Goal: Task Accomplishment & Management: Complete application form

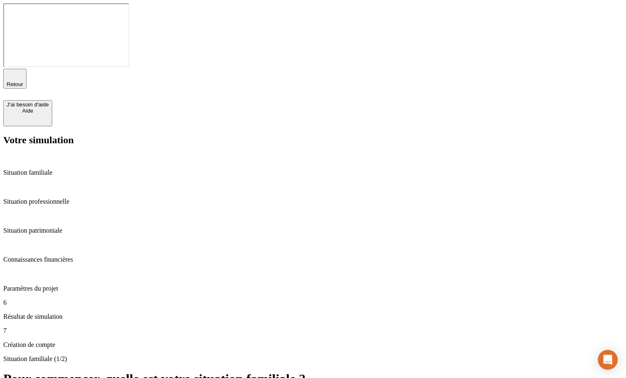
click at [60, 198] on p "Situation professionnelle" at bounding box center [312, 201] width 619 height 7
click at [63, 227] on p "Situation patrimoniale" at bounding box center [312, 230] width 619 height 7
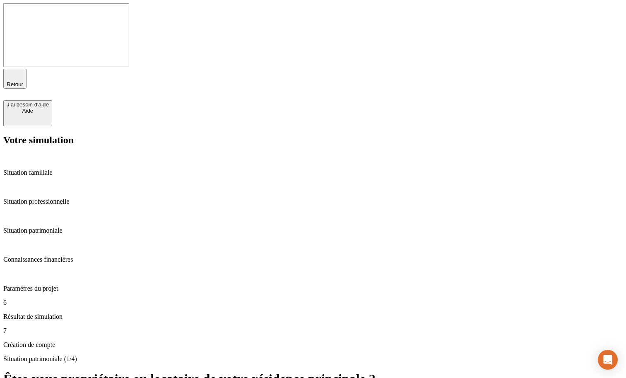
type input "700"
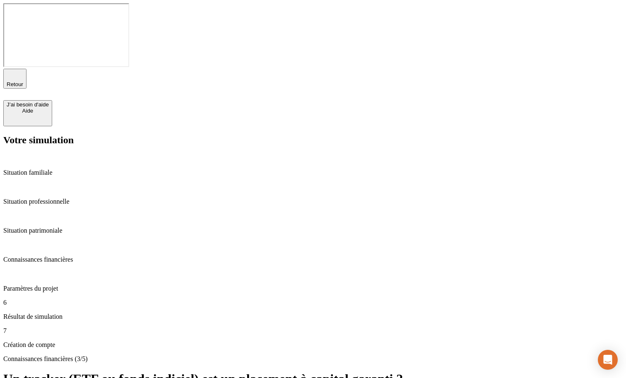
click at [246, 371] on h1 "Un tracker (ETF ou fonds indiciel) est un placement à capital garanti ?" at bounding box center [312, 378] width 619 height 15
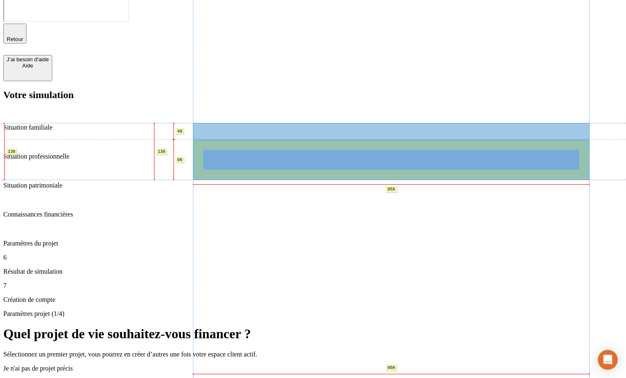
scroll to position [61, 0]
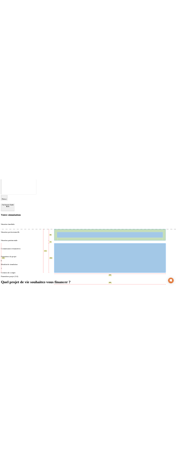
scroll to position [0, 0]
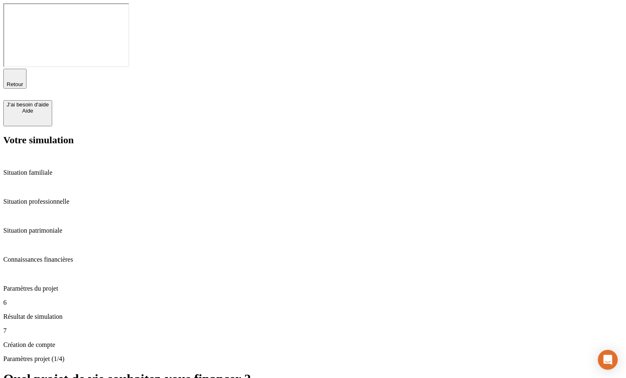
click at [61, 227] on p "Situation patrimoniale" at bounding box center [312, 230] width 619 height 7
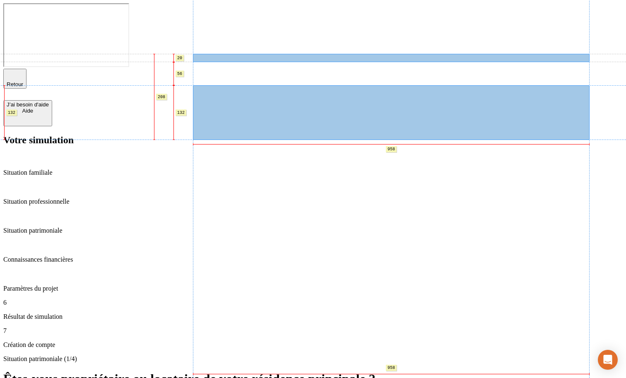
click at [423, 355] on p "Situation patrimoniale (1/4)" at bounding box center [312, 358] width 619 height 7
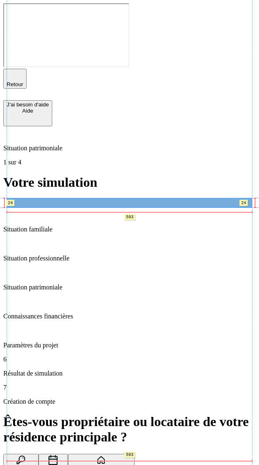
click at [68, 378] on button "Hébergé(e) à titre gratuit" at bounding box center [101, 469] width 67 height 31
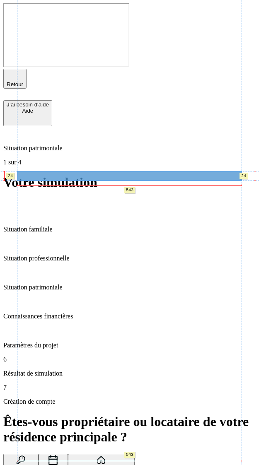
click at [68, 378] on button "Hébergé(e) à titre gratuit" at bounding box center [101, 469] width 67 height 31
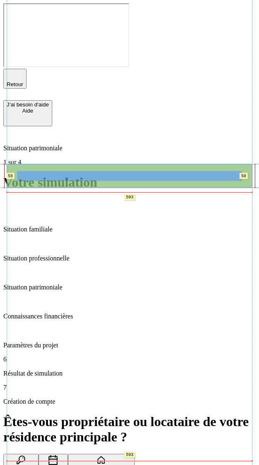
click at [39, 378] on button "Locataire" at bounding box center [53, 469] width 29 height 31
